Goal: Navigation & Orientation: Find specific page/section

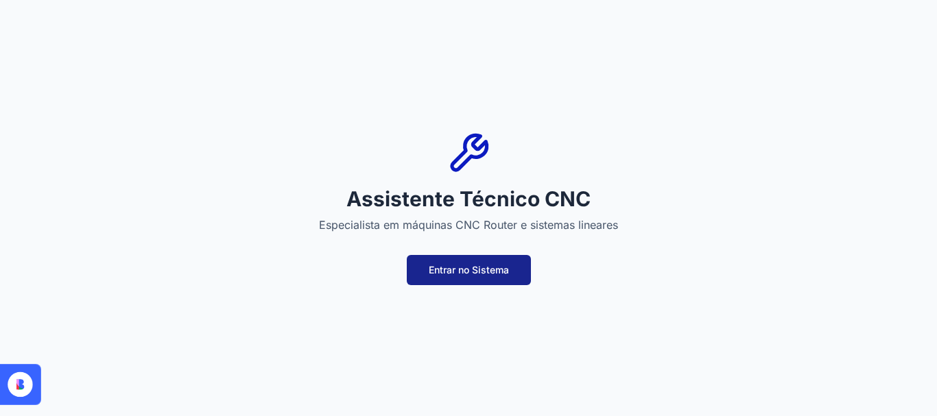
click at [468, 270] on font "Entrar no Sistema" at bounding box center [469, 270] width 80 height 12
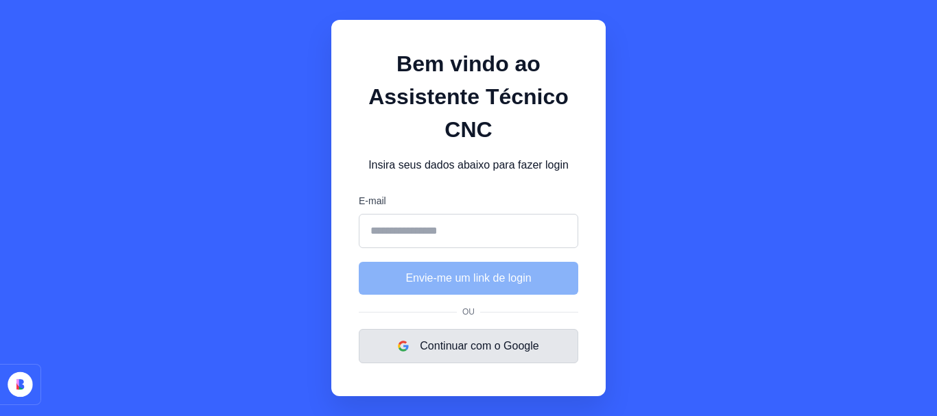
click at [463, 350] on font "Continuar com o Google" at bounding box center [479, 346] width 119 height 12
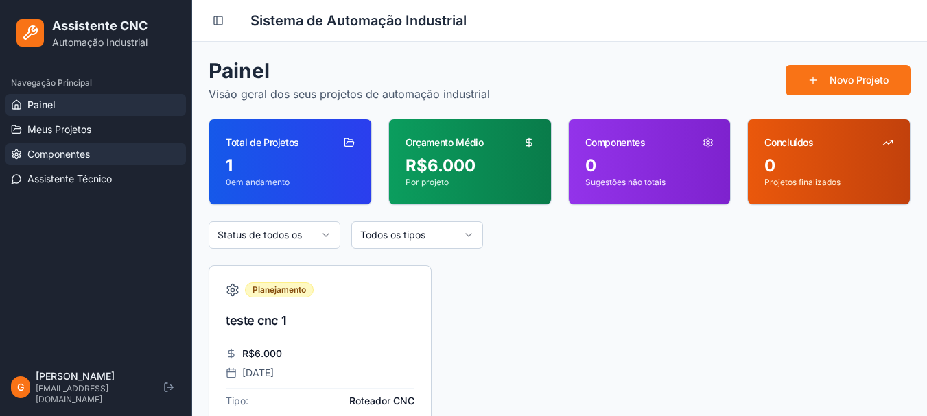
click at [43, 150] on font "Componentes" at bounding box center [58, 154] width 62 height 12
